Goal: Transaction & Acquisition: Obtain resource

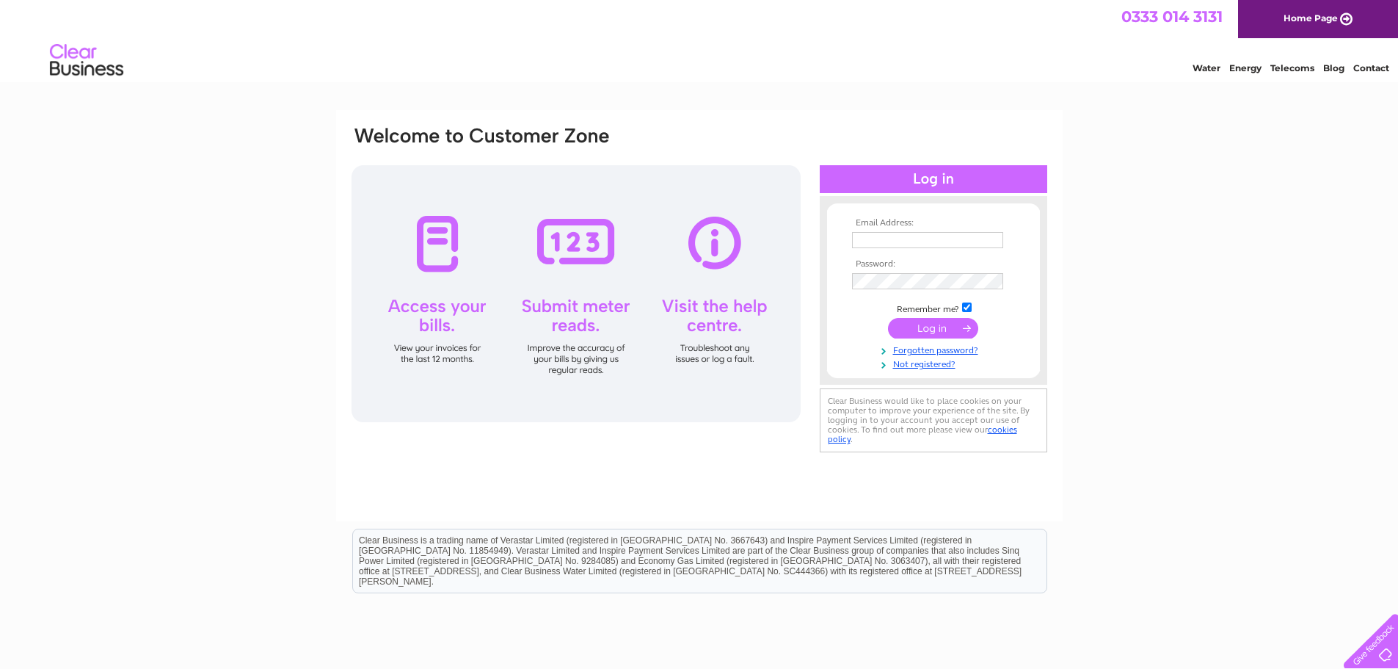
click at [879, 237] on input "text" at bounding box center [927, 240] width 151 height 16
type input "tracey@macduffshipdesign.com"
click at [888, 319] on input "submit" at bounding box center [933, 329] width 90 height 21
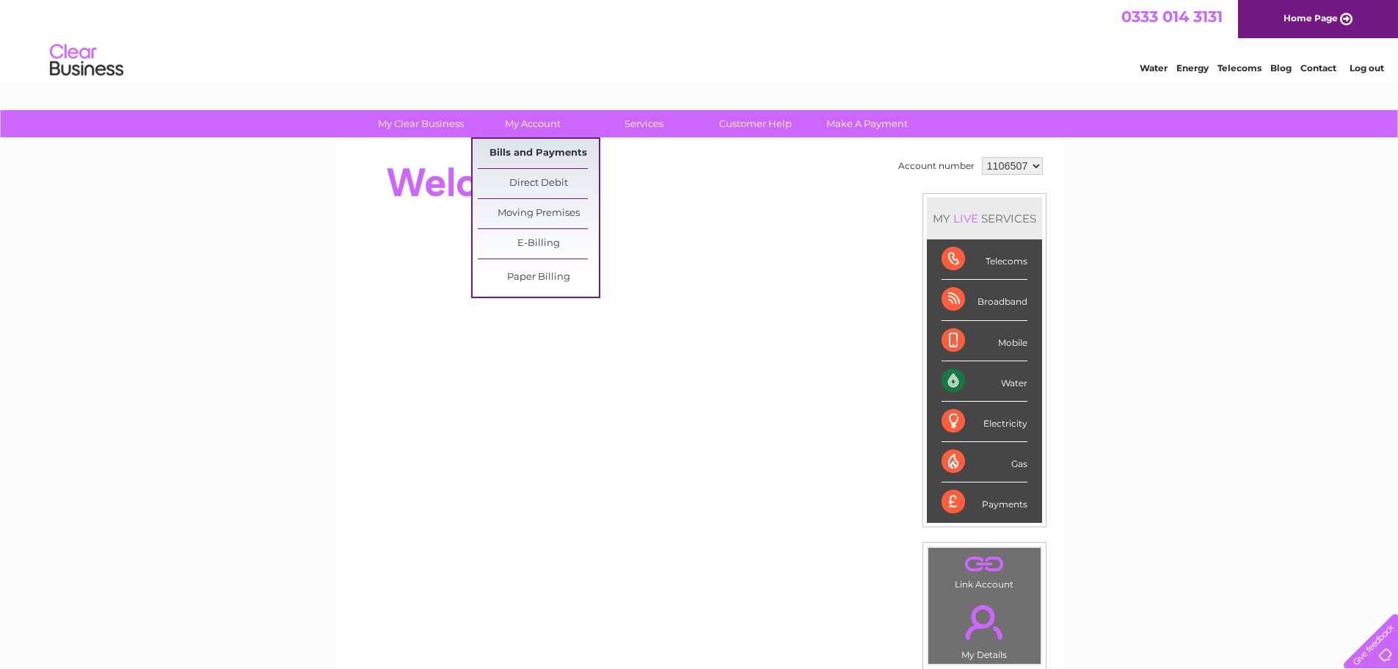
click at [529, 149] on link "Bills and Payments" at bounding box center [538, 153] width 121 height 29
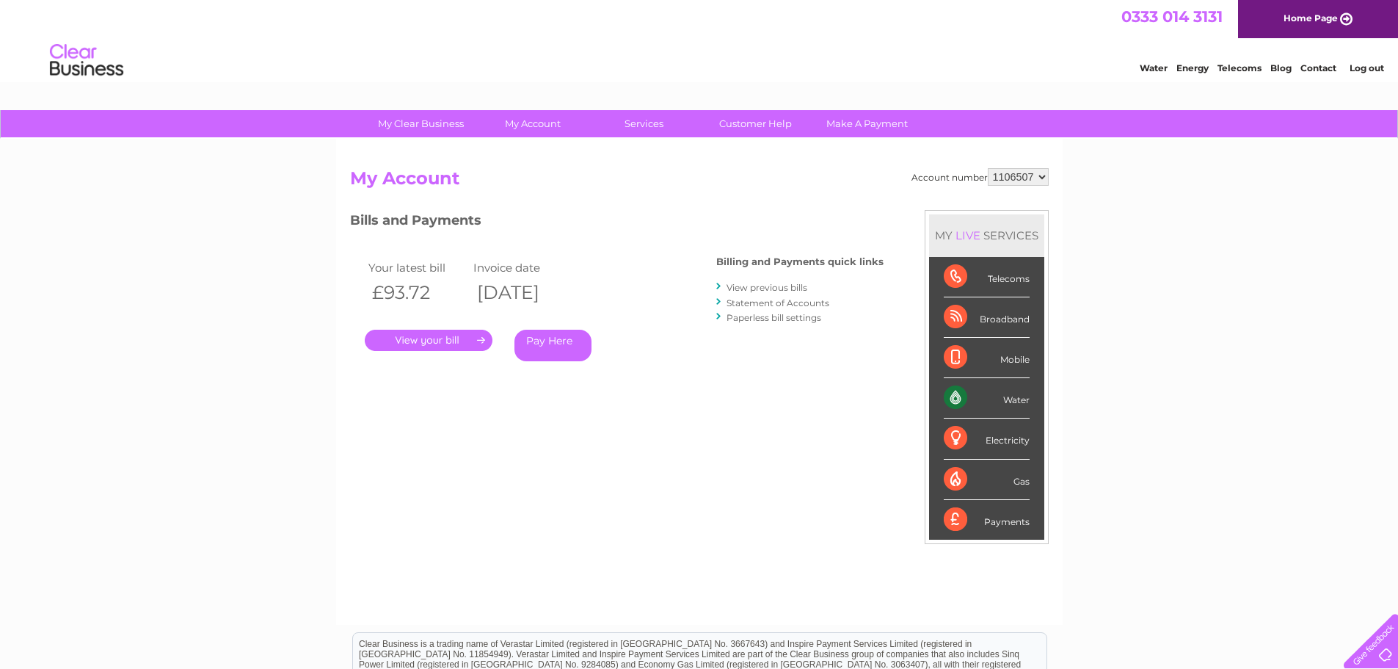
click at [466, 339] on link "." at bounding box center [429, 340] width 128 height 21
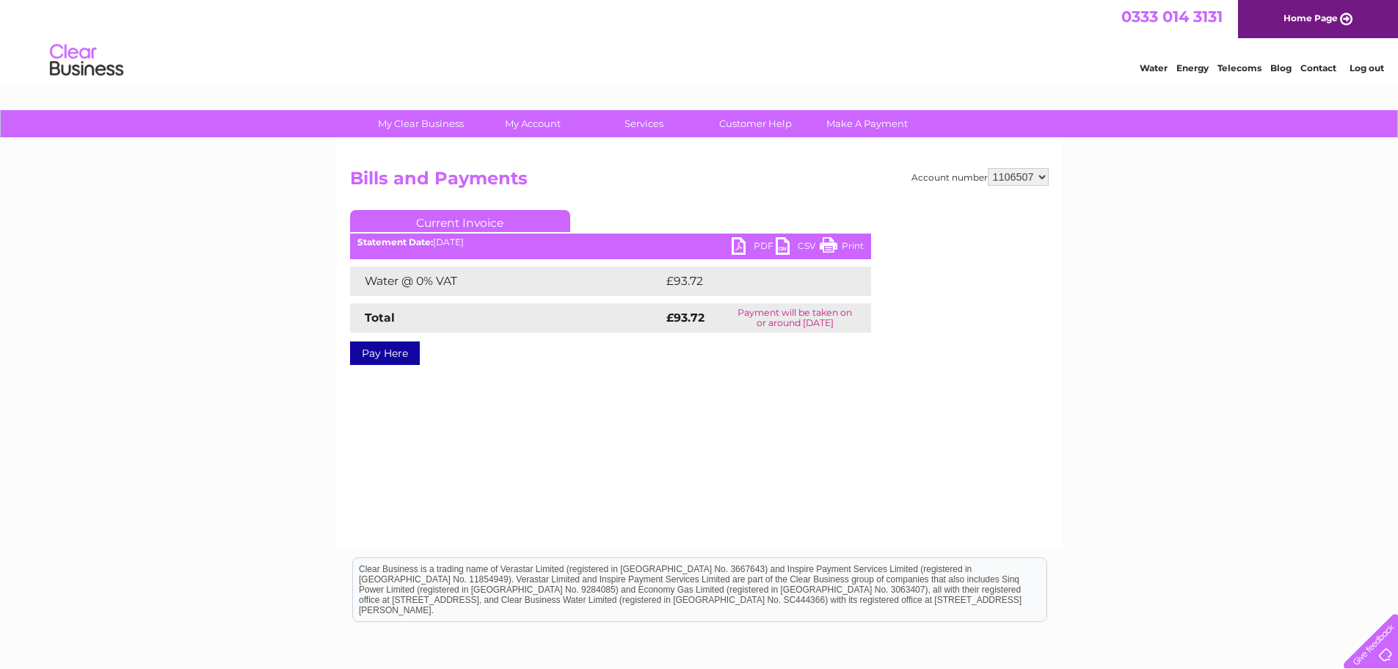
click at [744, 245] on link "PDF" at bounding box center [754, 247] width 44 height 21
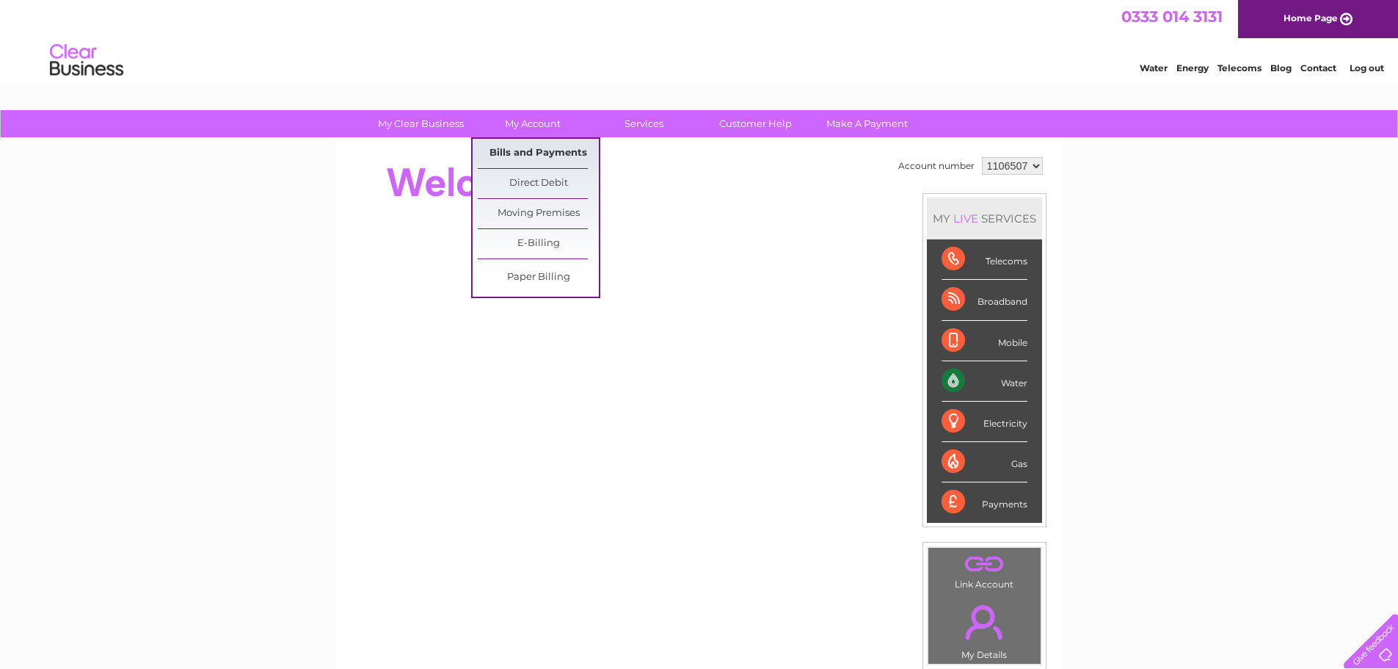
click at [553, 157] on link "Bills and Payments" at bounding box center [538, 153] width 121 height 29
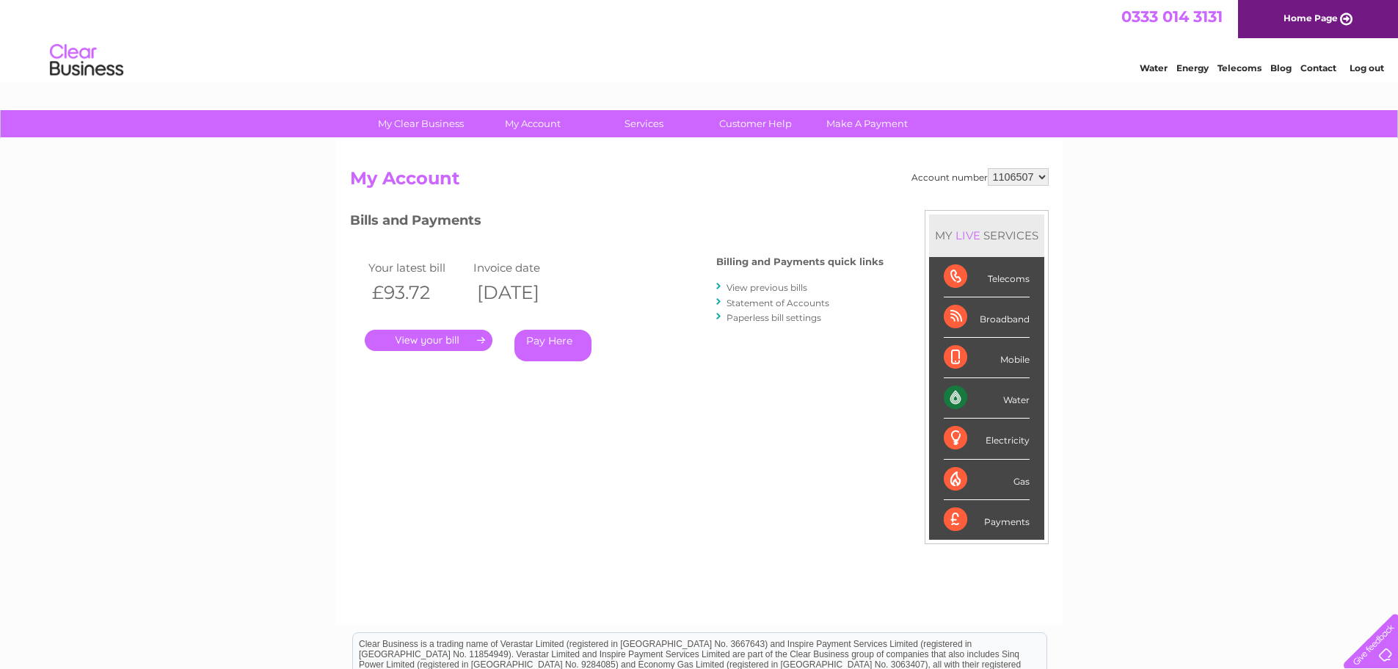
click at [449, 334] on link "." at bounding box center [429, 340] width 128 height 21
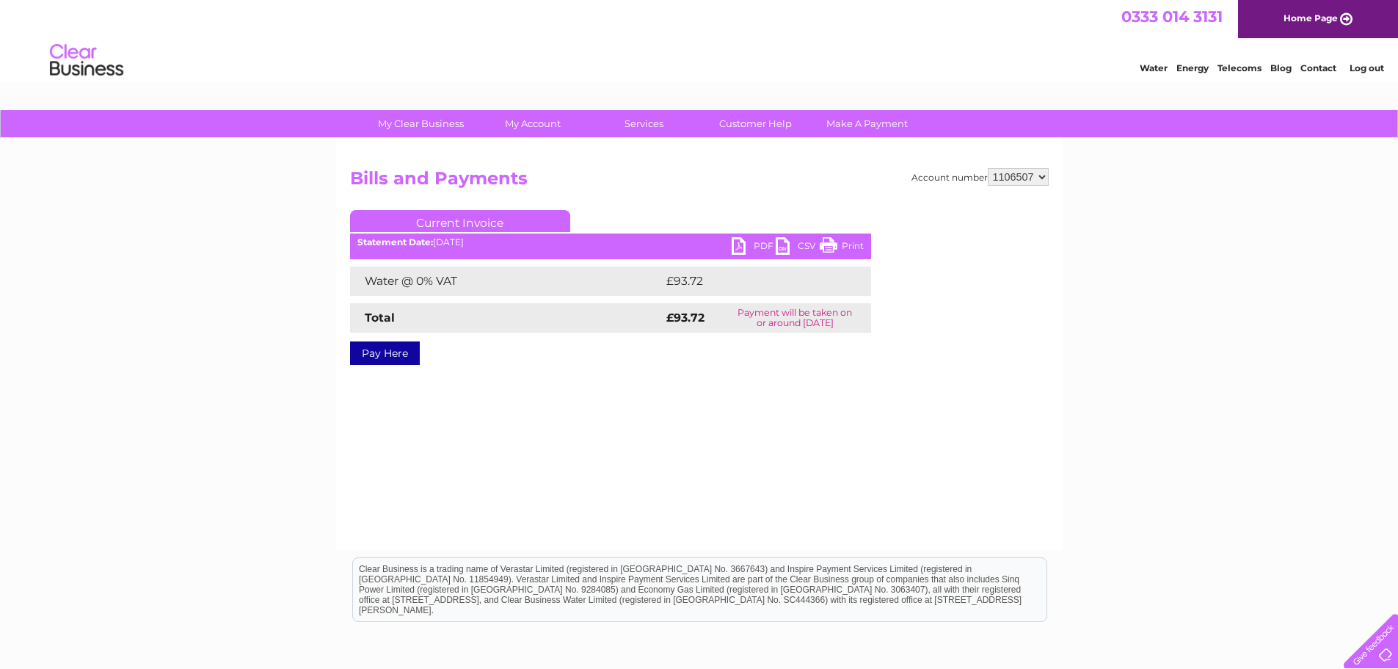
click at [744, 242] on link "PDF" at bounding box center [754, 247] width 44 height 21
